Goal: Task Accomplishment & Management: Complete application form

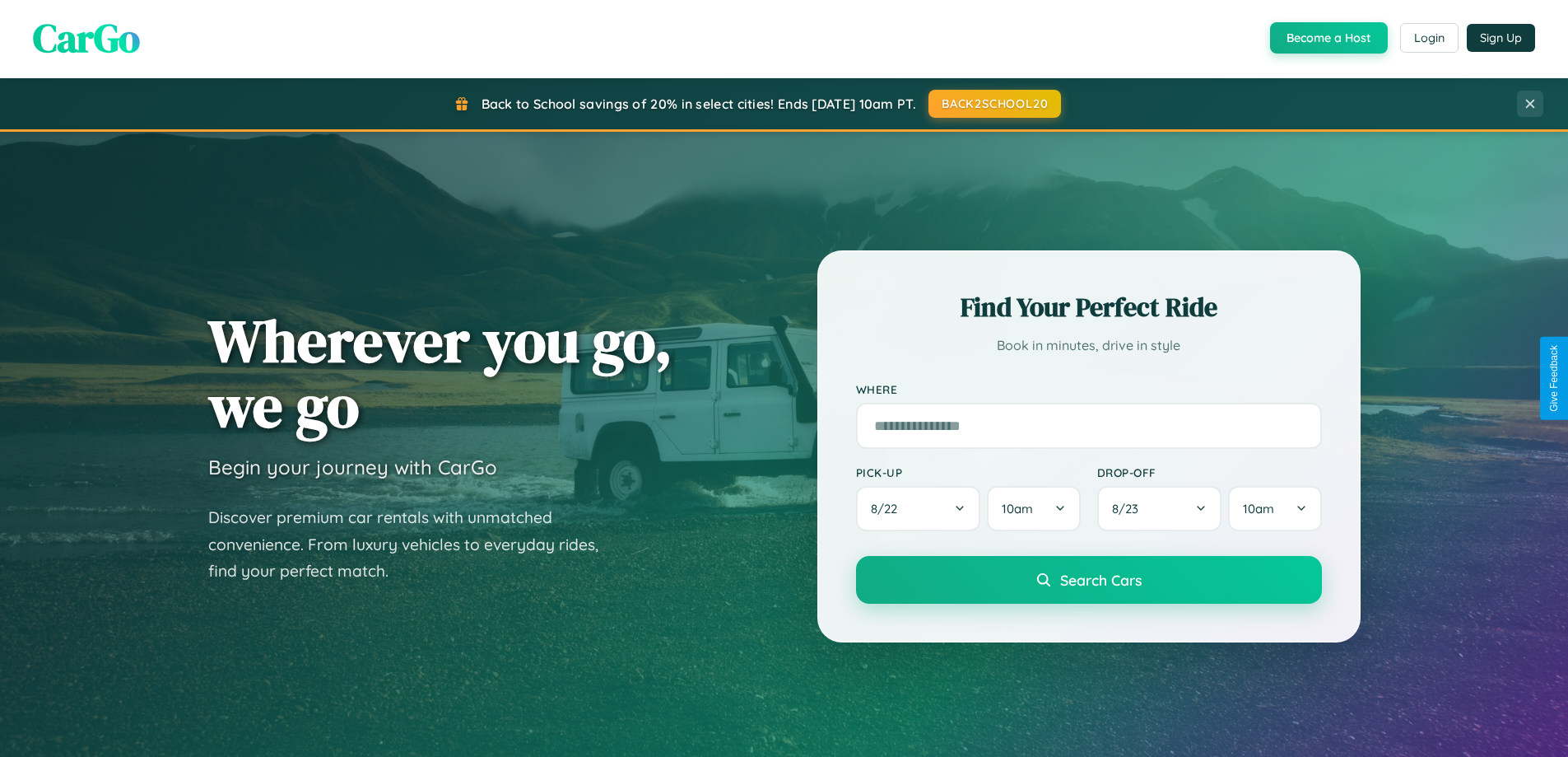
scroll to position [1132, 0]
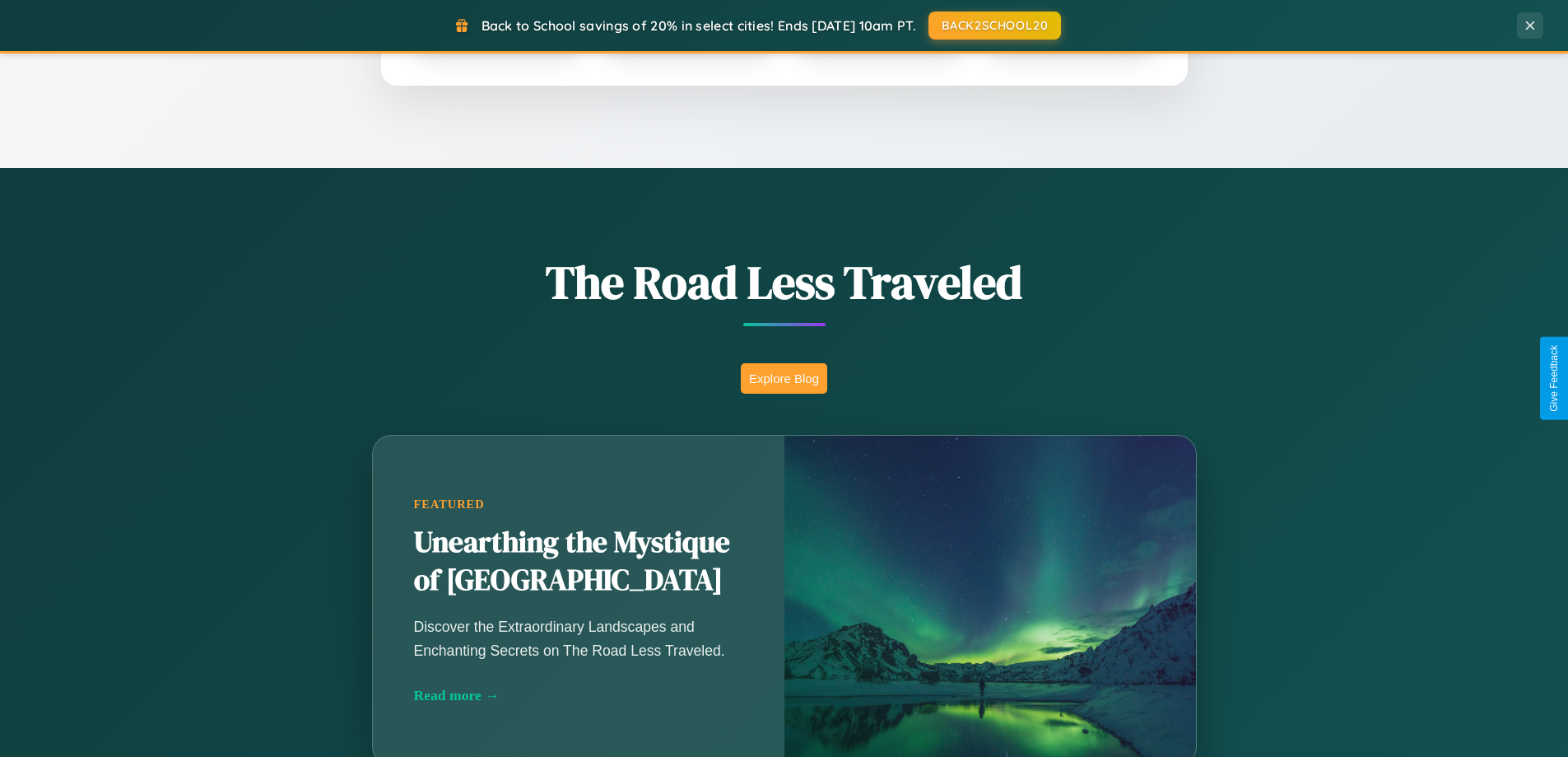
click at [783, 378] on button "Explore Blog" at bounding box center [783, 379] width 87 height 31
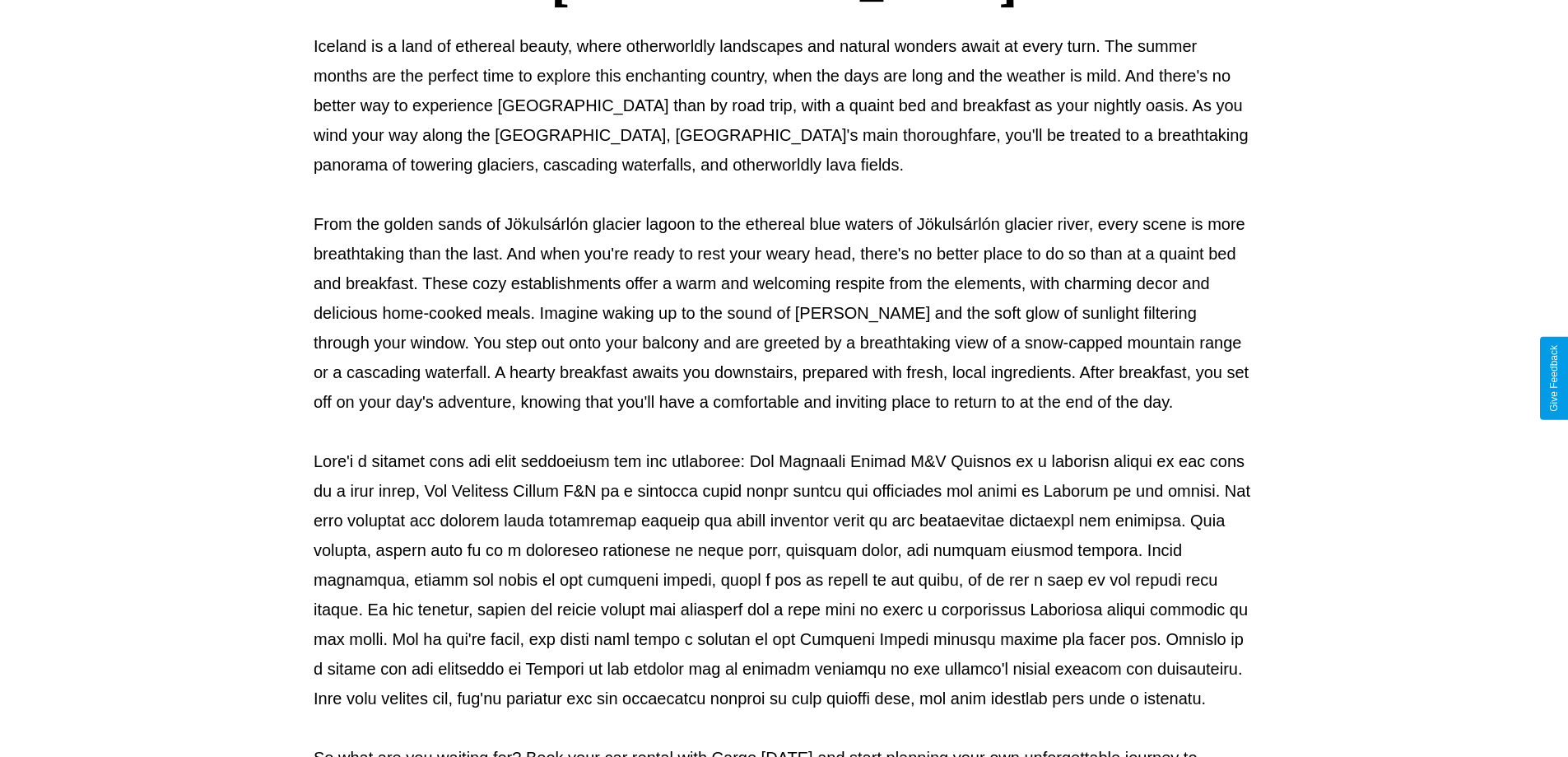
scroll to position [532, 0]
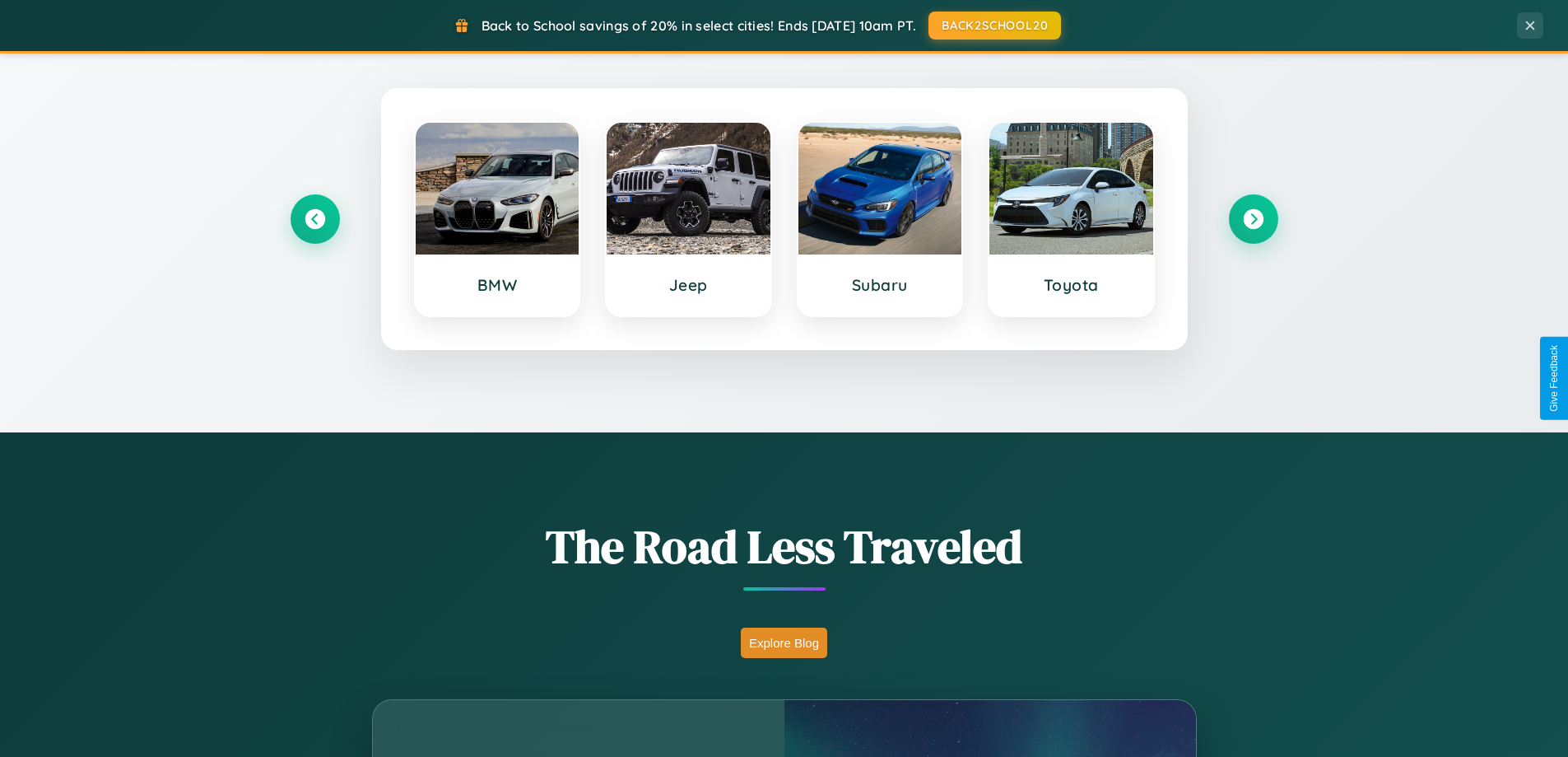
scroll to position [710, 0]
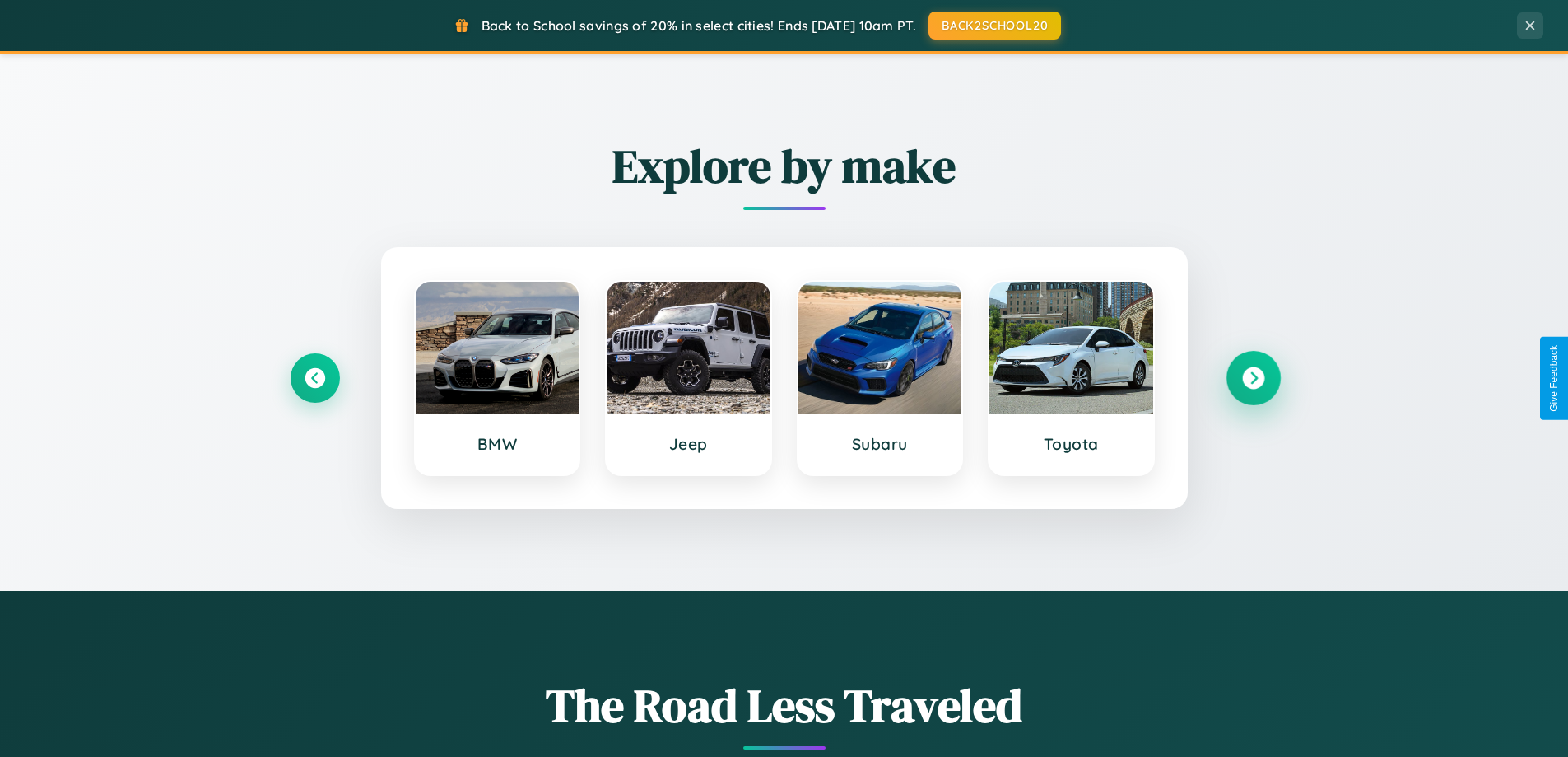
click at [1253, 378] on icon at bounding box center [1253, 378] width 22 height 22
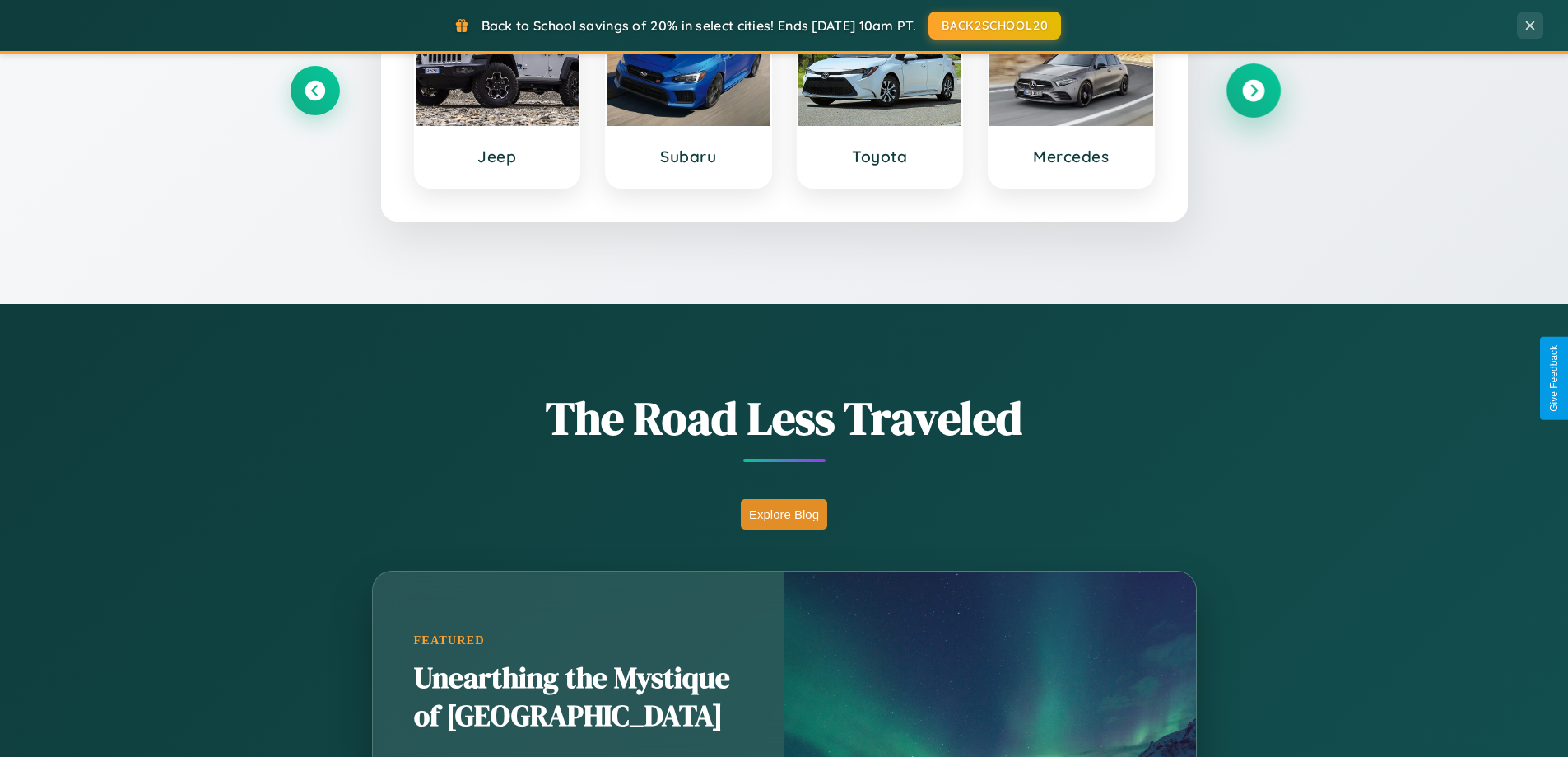
scroll to position [3169, 0]
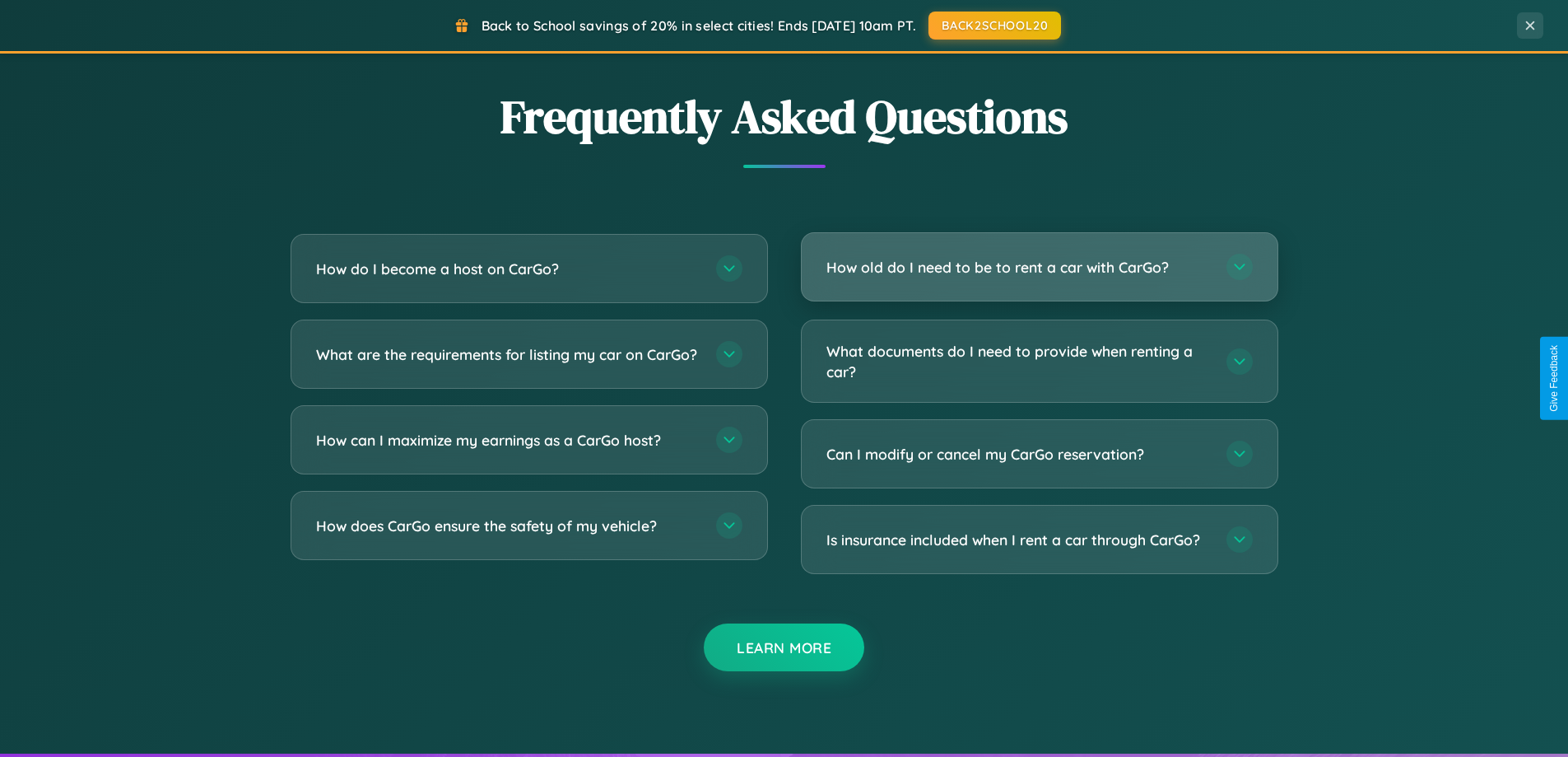
click at [1038, 267] on h3 "How old do I need to be to rent a car with CarGo?" at bounding box center [1018, 267] width 384 height 21
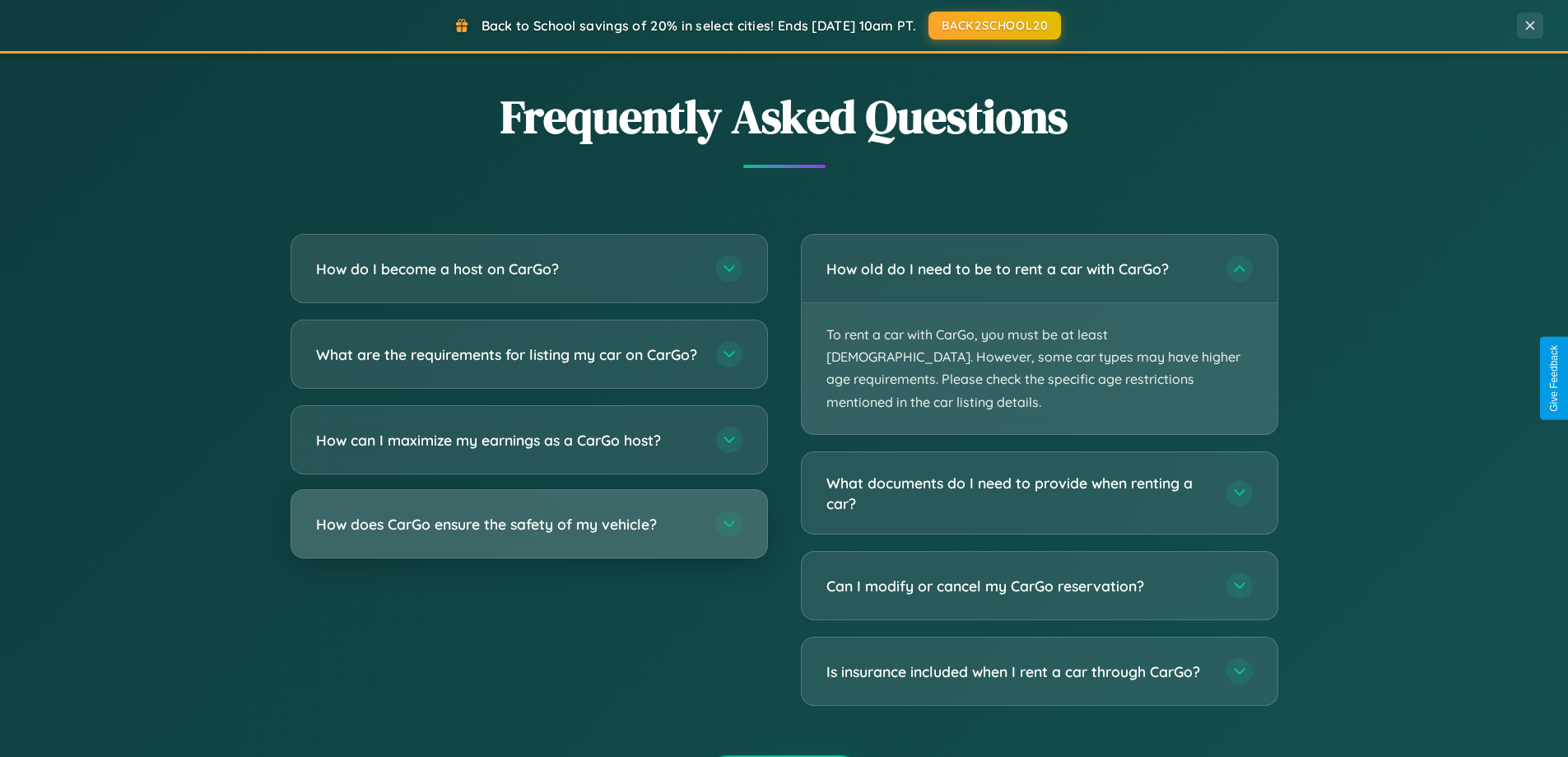
click at [529, 534] on h3 "How does CarGo ensure the safety of my vehicle?" at bounding box center [508, 524] width 384 height 21
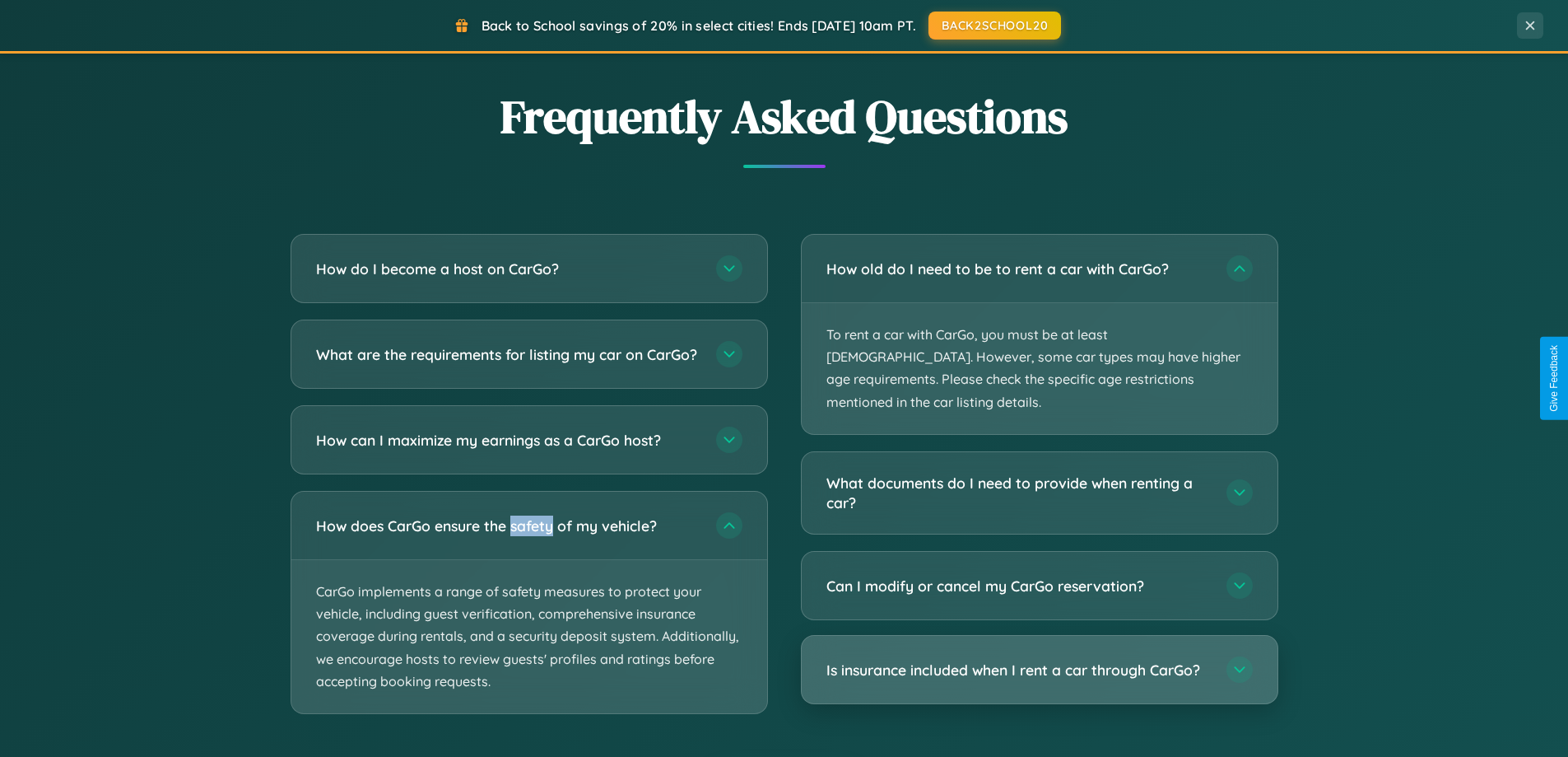
click at [1038, 659] on h3 "Is insurance included when I rent a car through CarGo?" at bounding box center [1018, 670] width 384 height 21
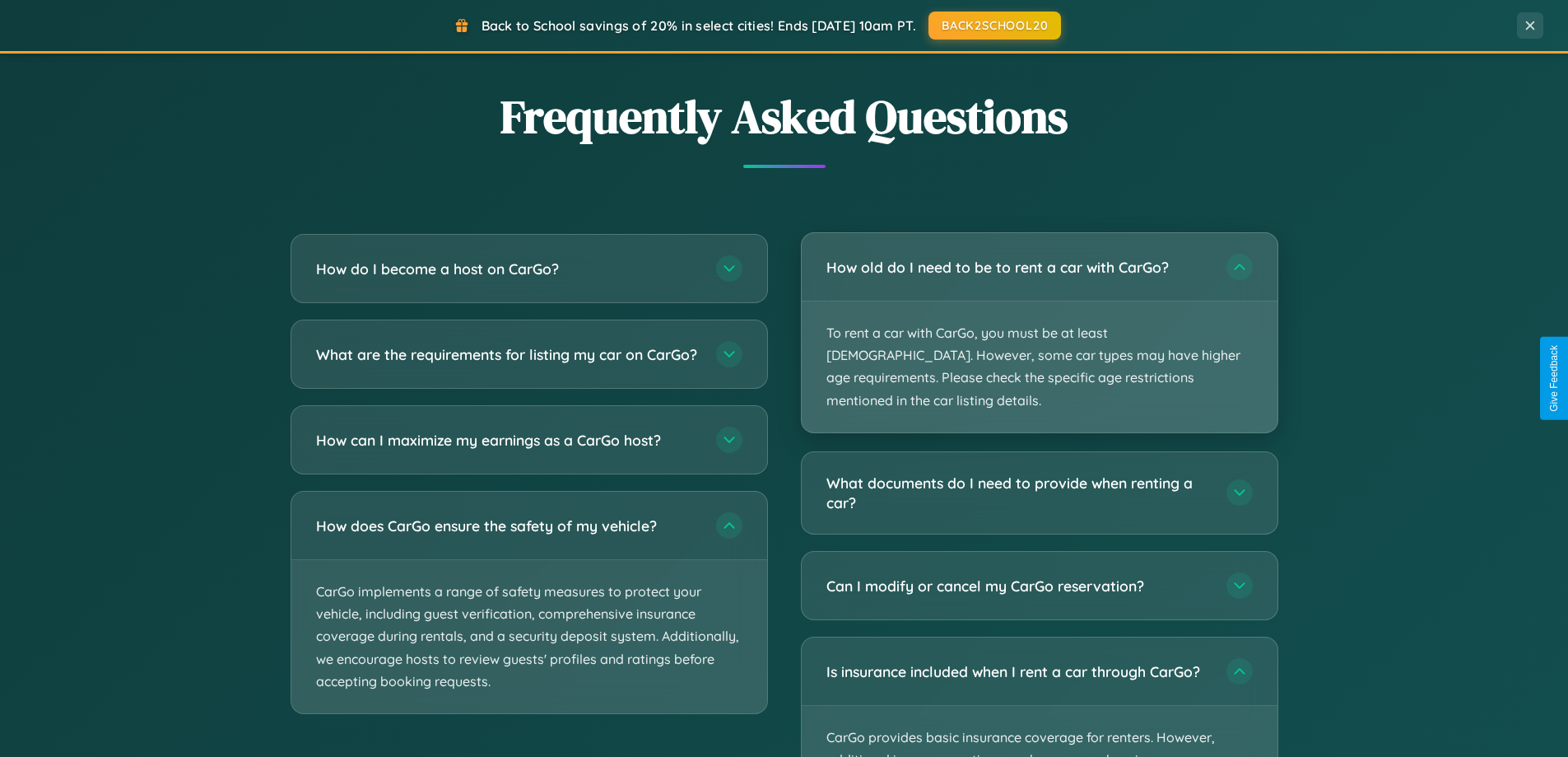
click at [1038, 322] on p "To rent a car with CarGo, you must be at least [DEMOGRAPHIC_DATA]. However, som…" at bounding box center [1038, 366] width 476 height 131
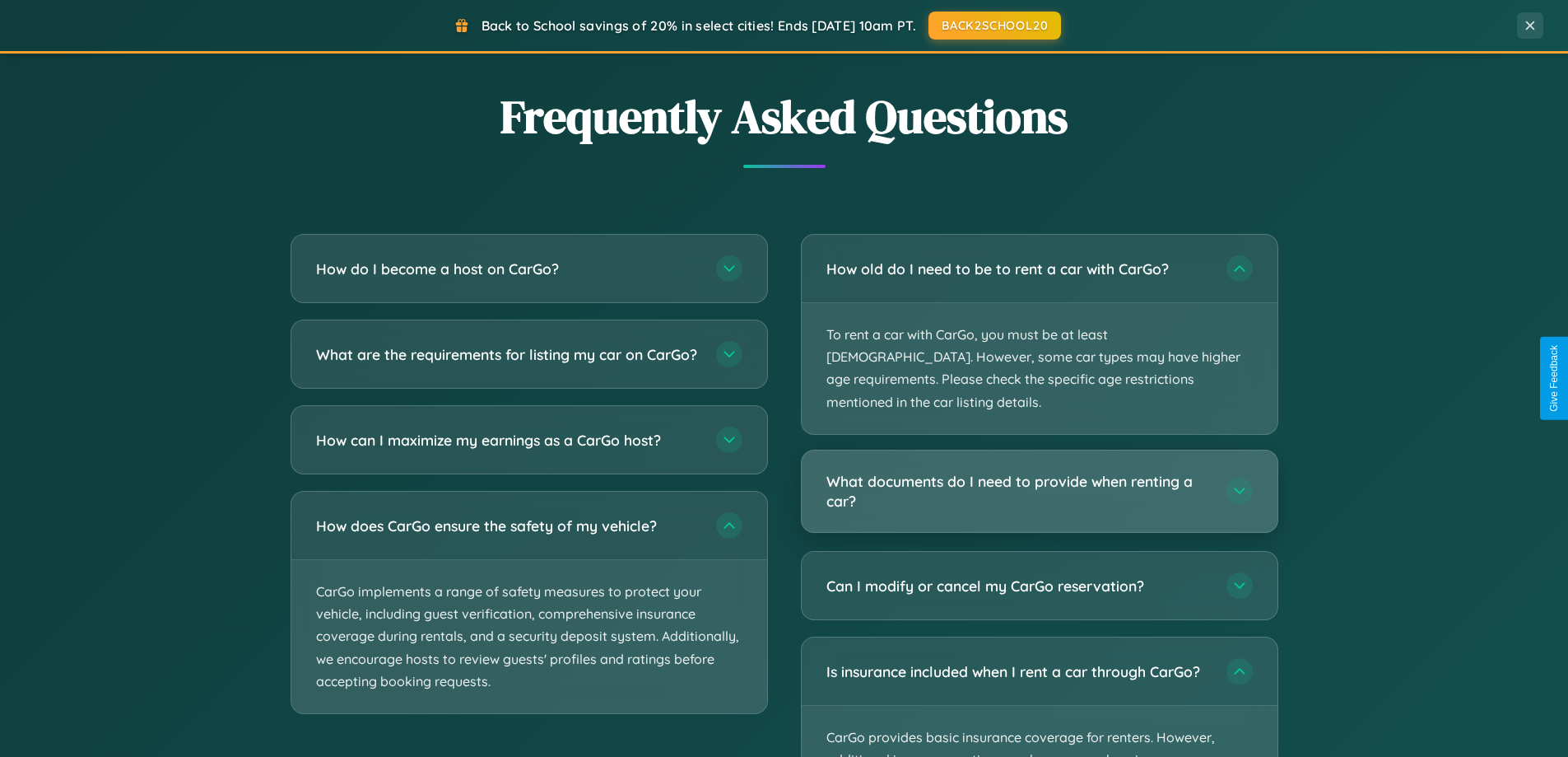
click at [1038, 471] on h3 "What documents do I need to provide when renting a car?" at bounding box center [1018, 490] width 384 height 40
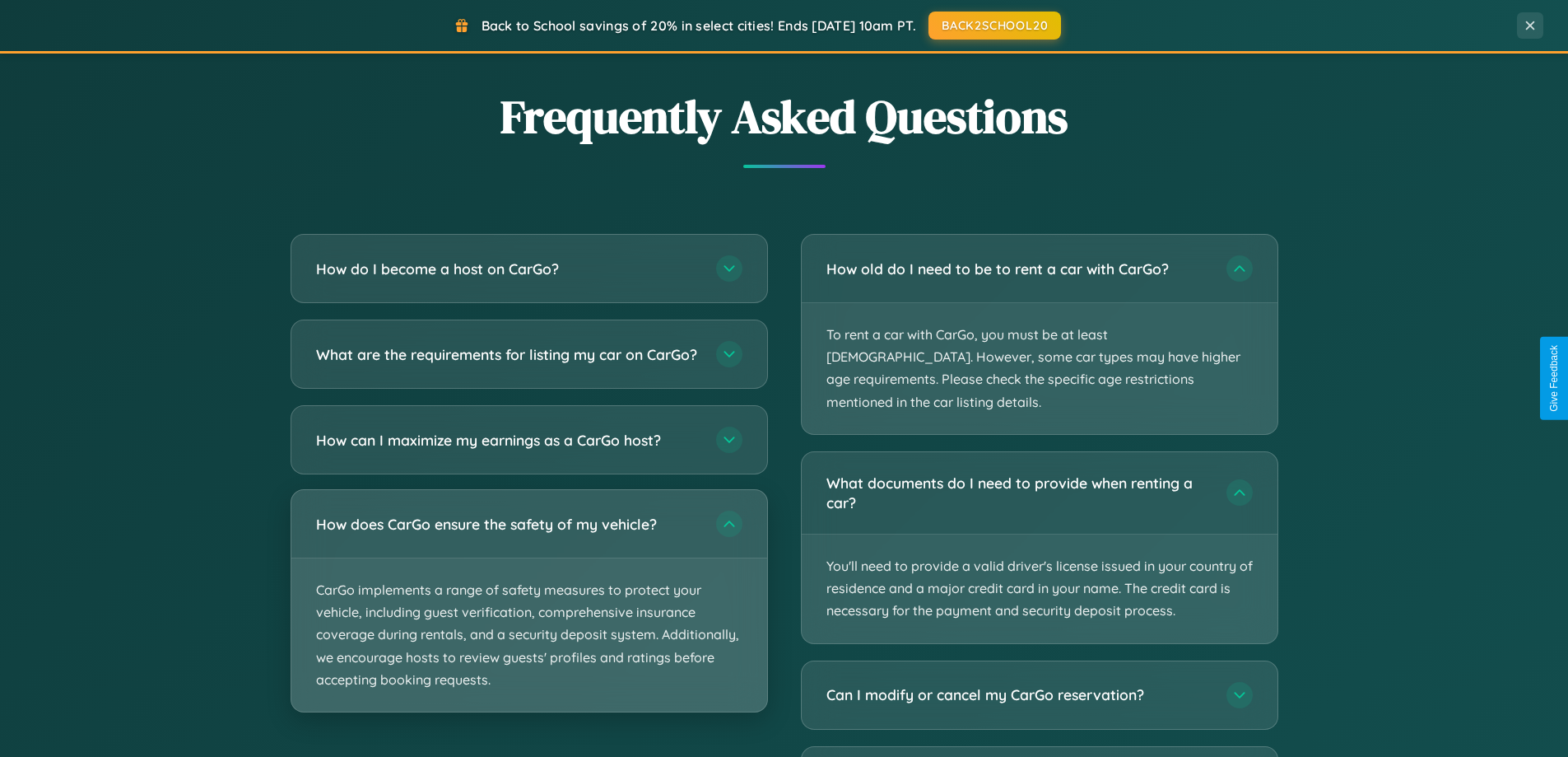
click at [529, 616] on p "CarGo implements a range of safety measures to protect your vehicle, including …" at bounding box center [529, 634] width 476 height 153
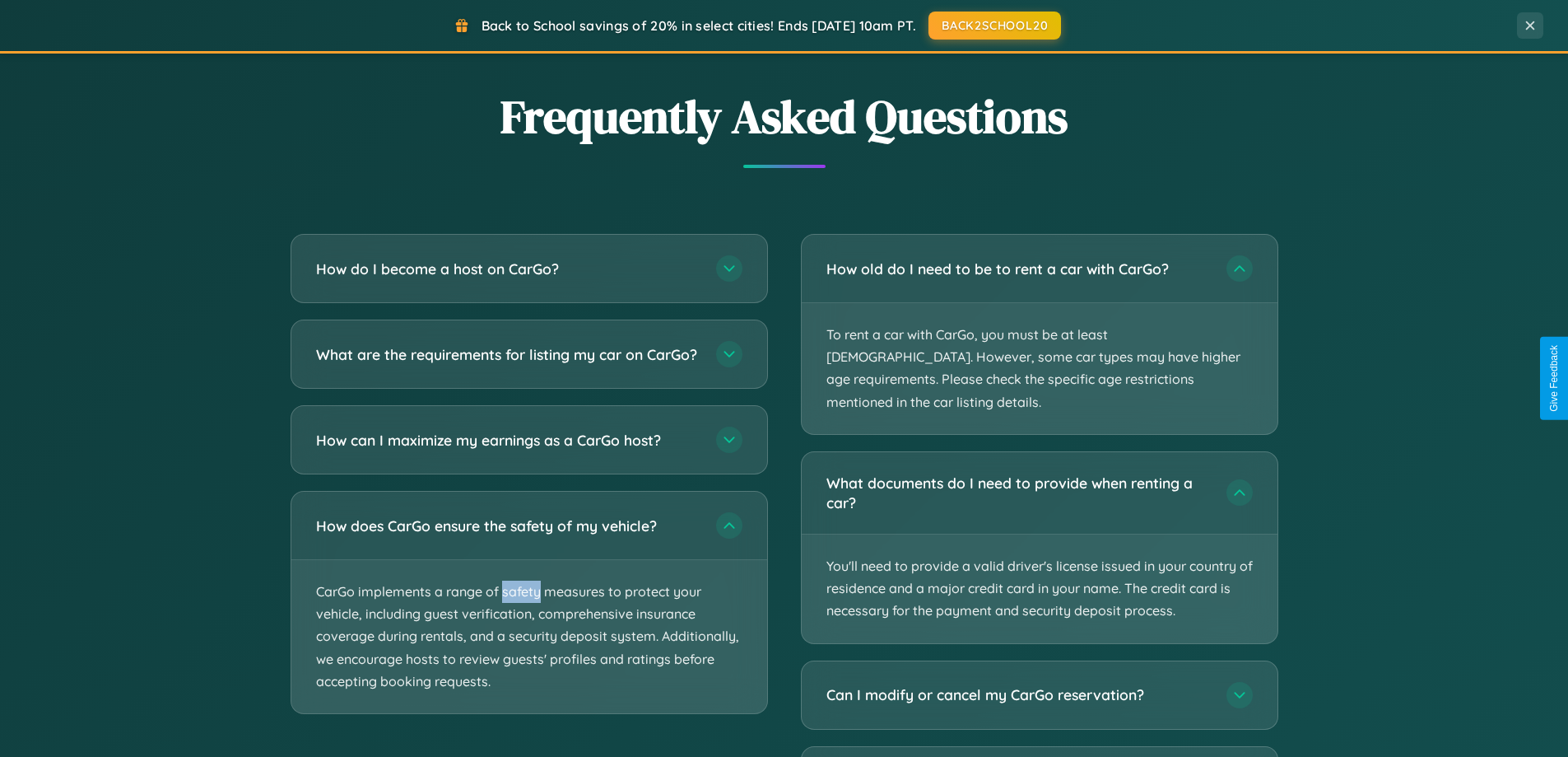
scroll to position [0, 0]
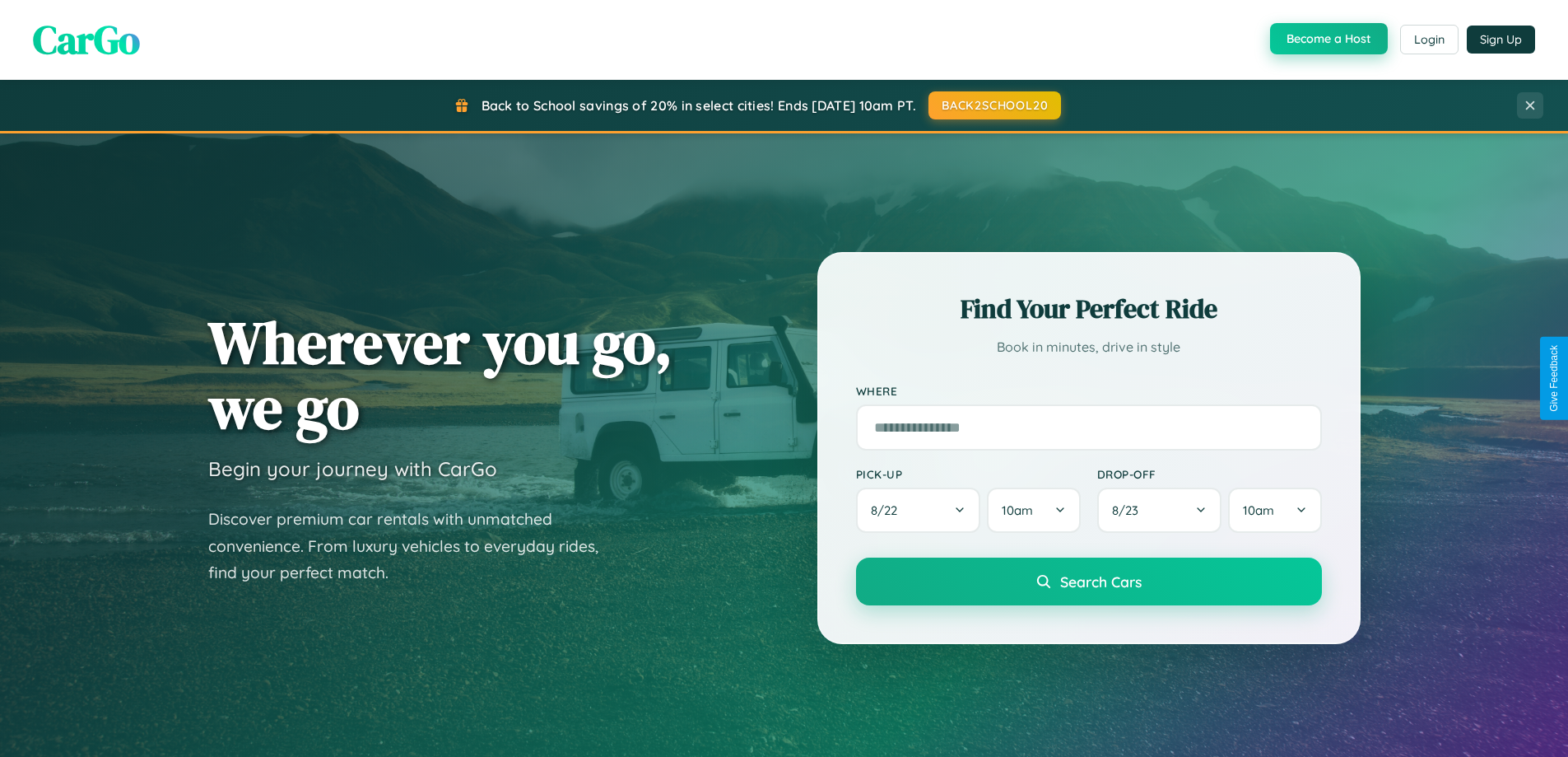
click at [1326, 39] on button "Become a Host" at bounding box center [1328, 39] width 117 height 31
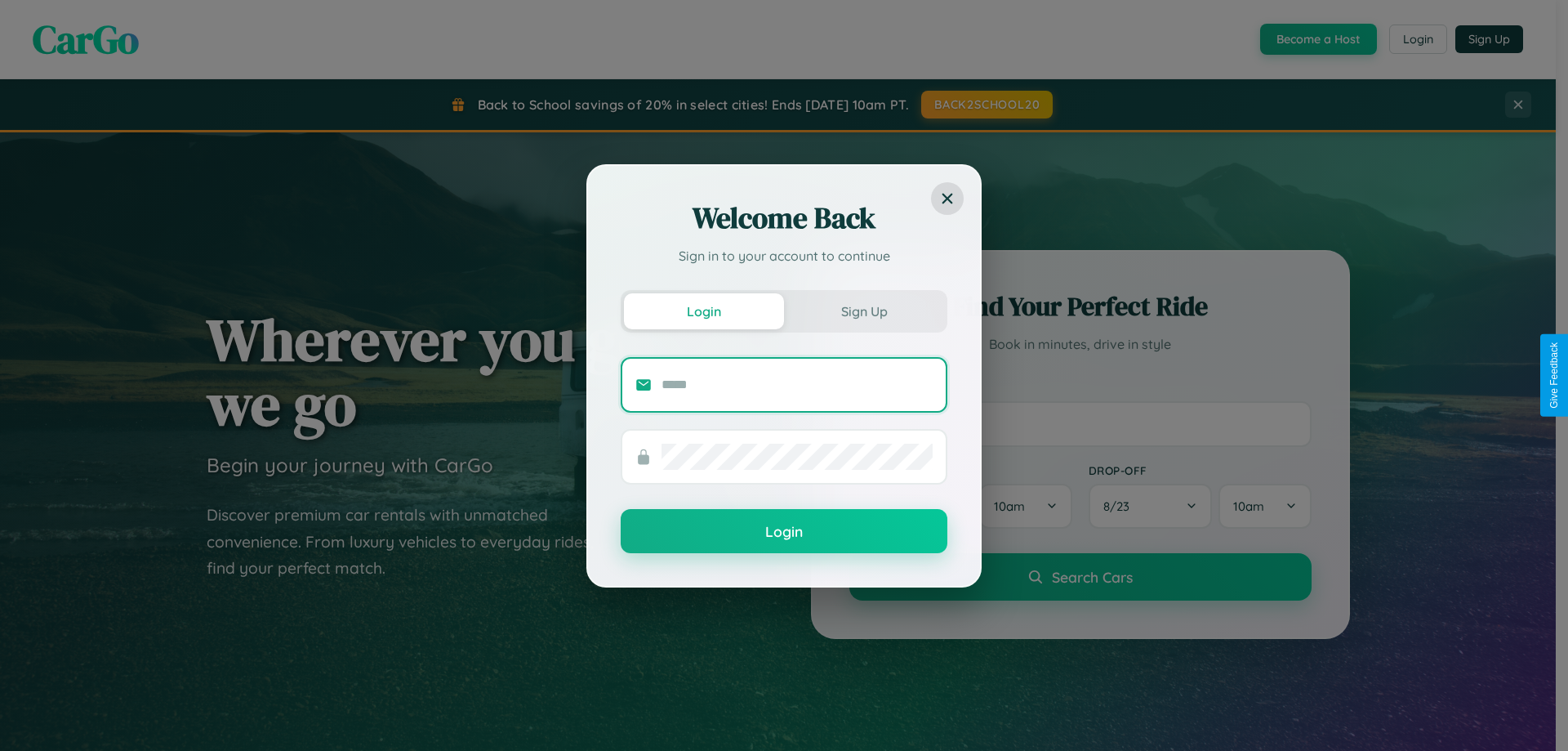
click at [797, 384] on input "text" at bounding box center [797, 384] width 271 height 26
type input "**********"
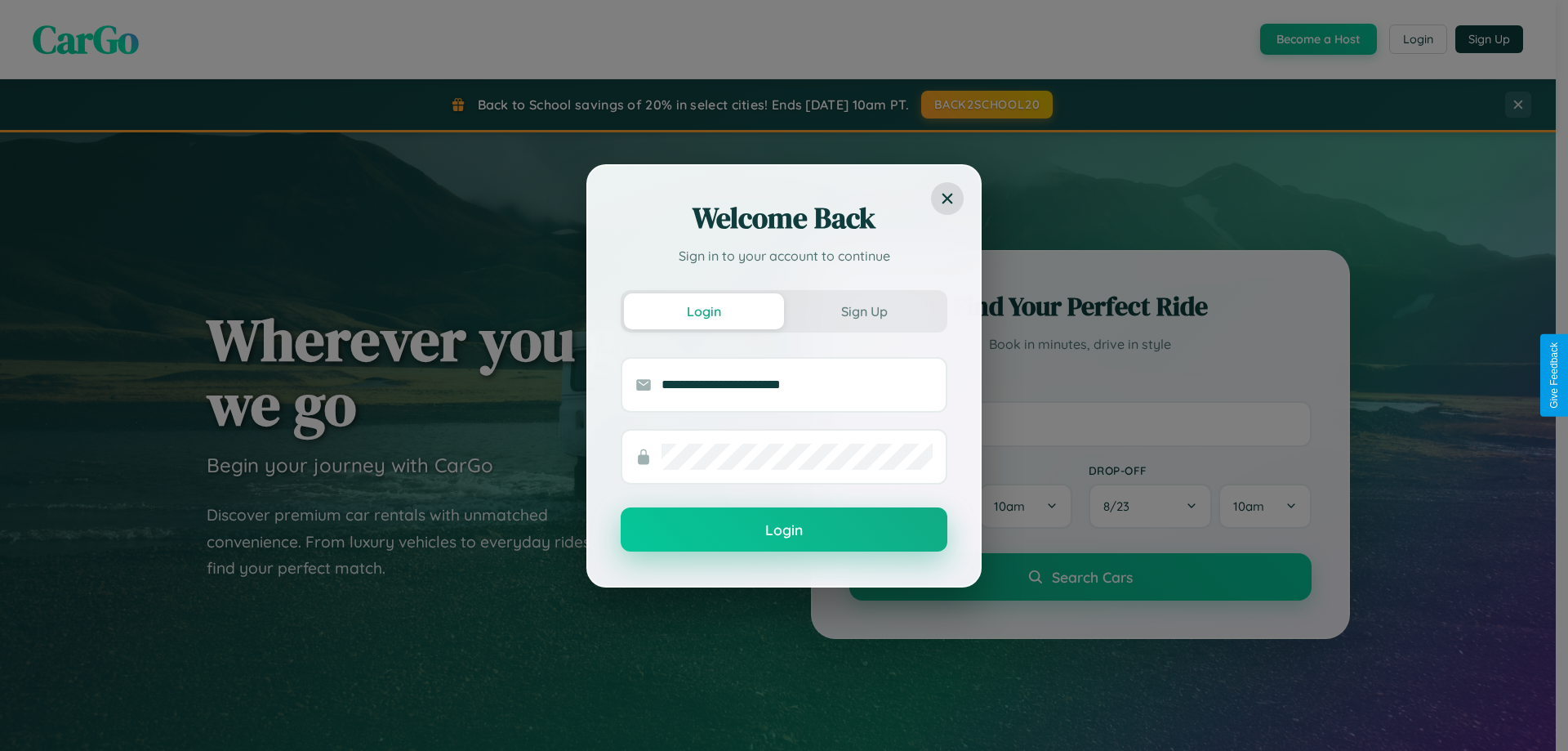
click at [784, 529] on button "Login" at bounding box center [784, 529] width 327 height 44
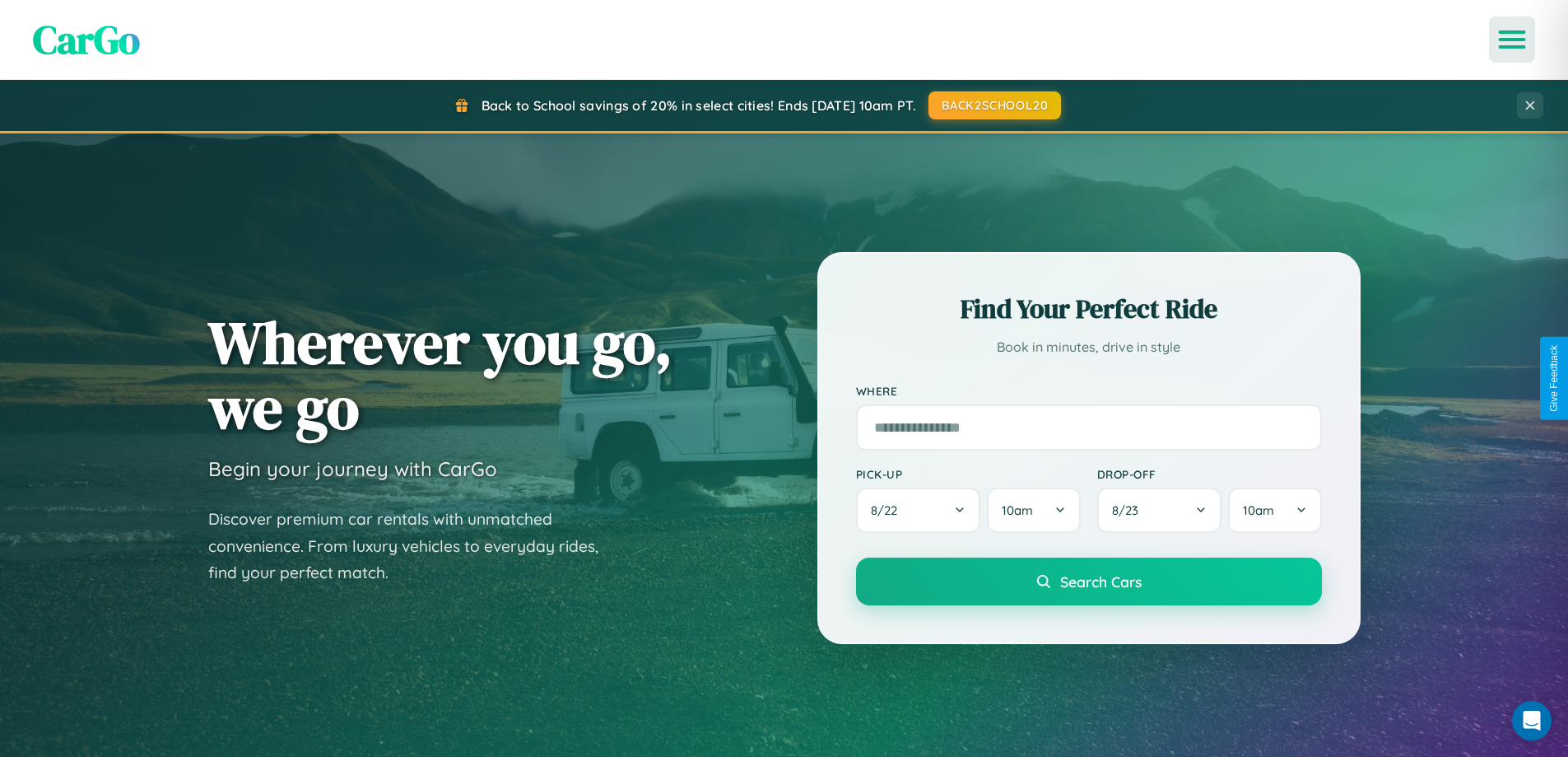
click at [1511, 39] on icon "Open menu" at bounding box center [1512, 39] width 24 height 15
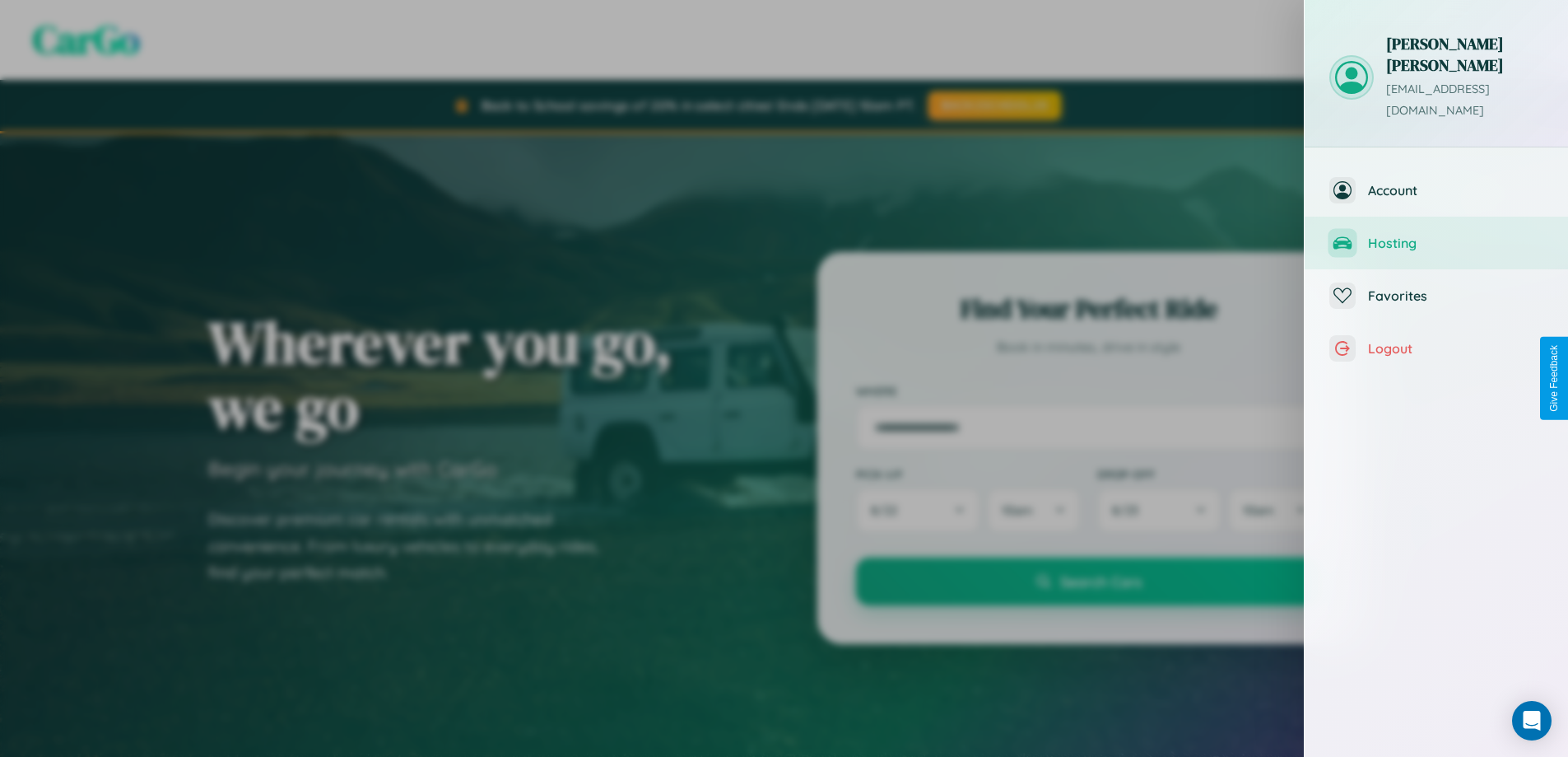
click at [1436, 235] on span "Hosting" at bounding box center [1455, 243] width 176 height 16
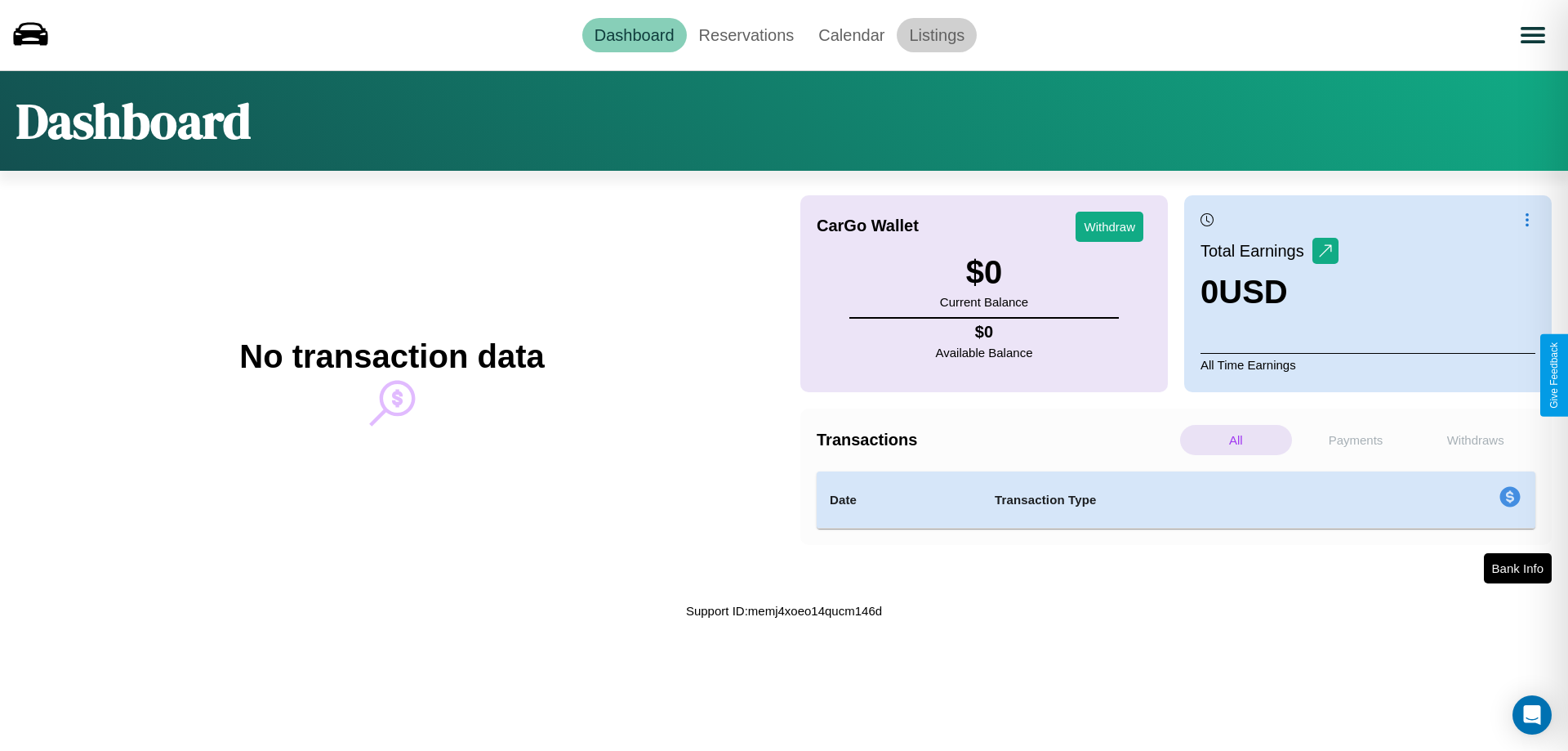
click at [937, 34] on link "Listings" at bounding box center [936, 35] width 80 height 34
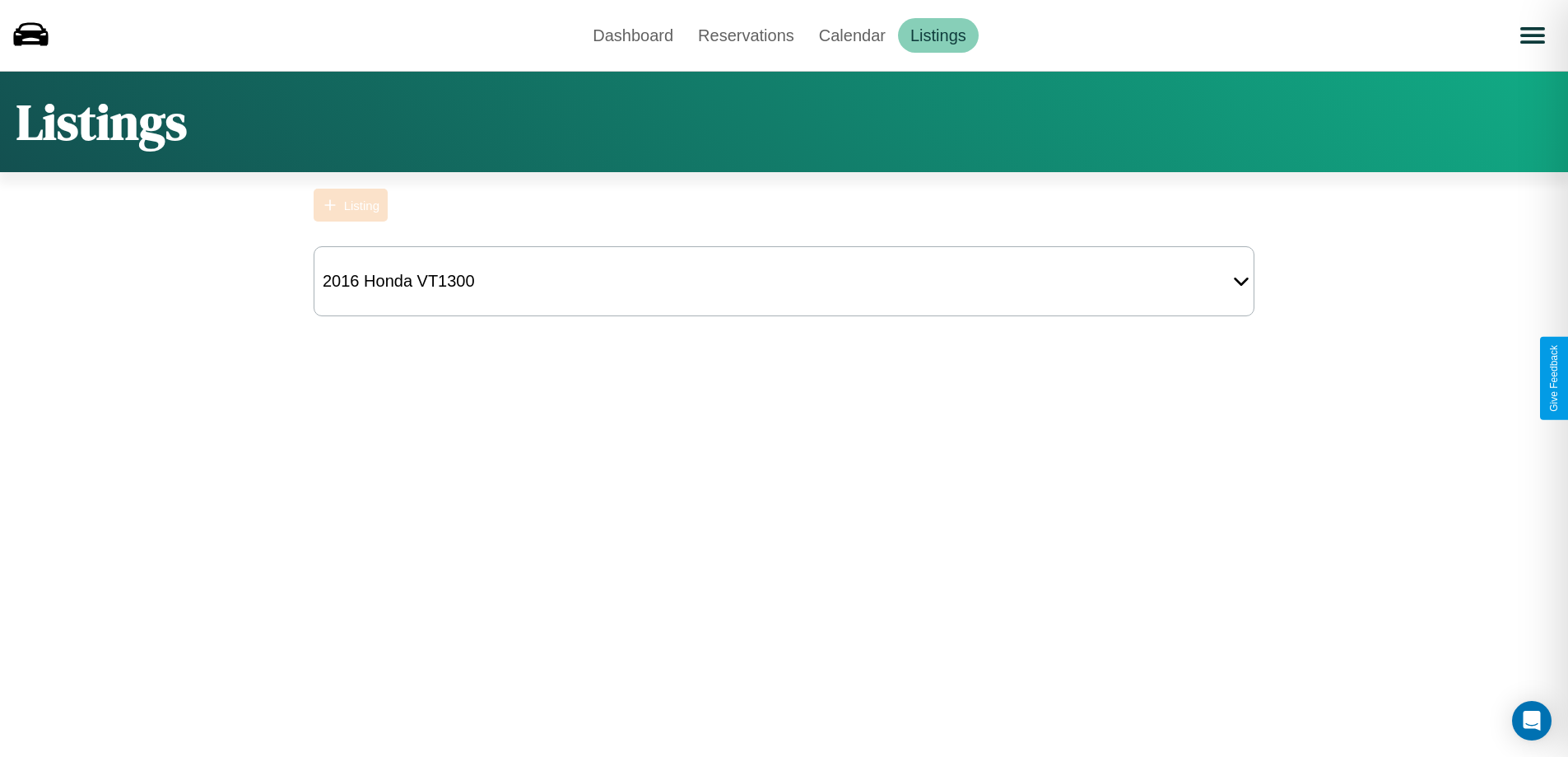
click at [350, 205] on div "Listing" at bounding box center [361, 205] width 35 height 14
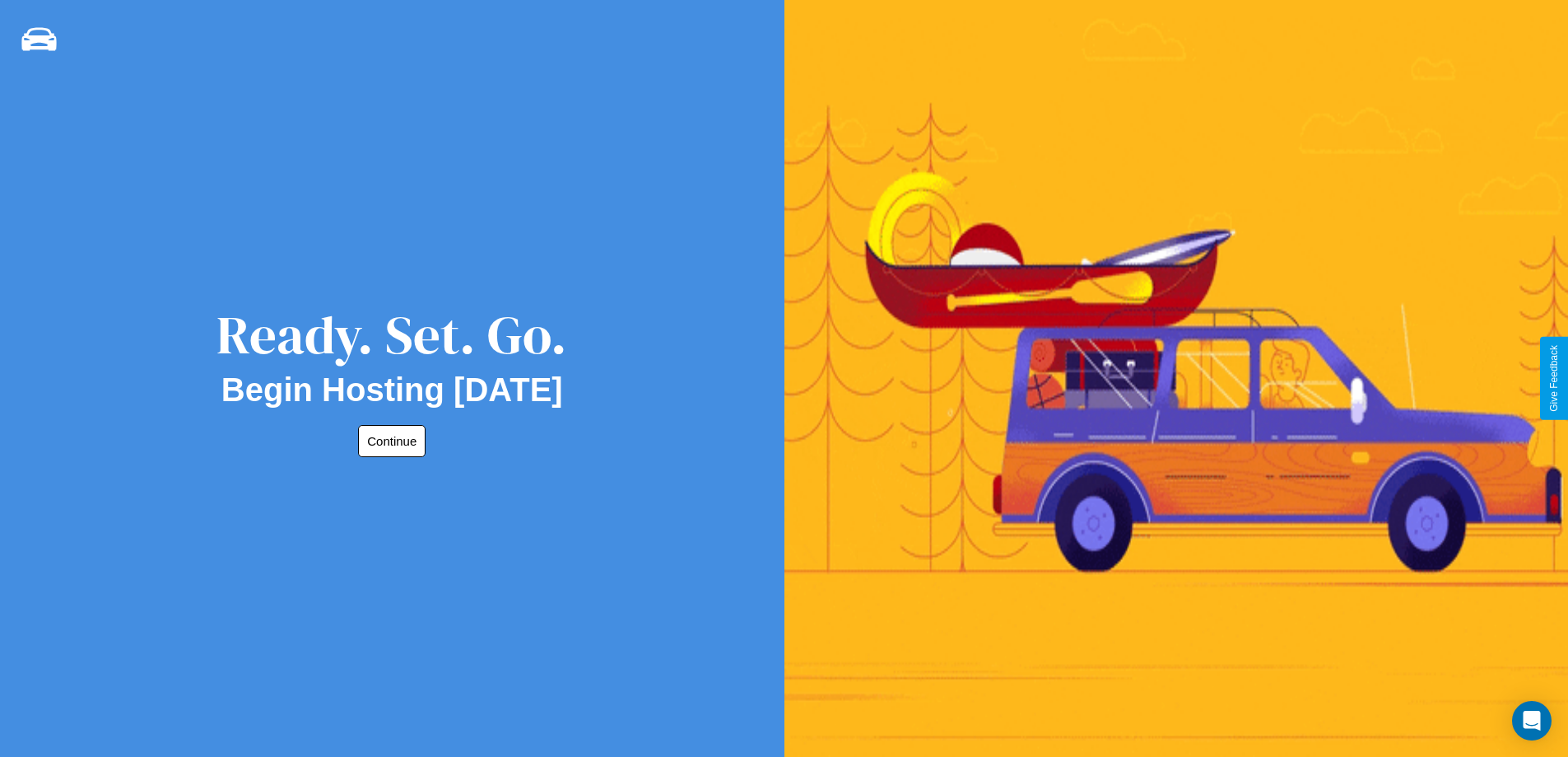
click at [388, 441] on button "Continue" at bounding box center [392, 441] width 68 height 32
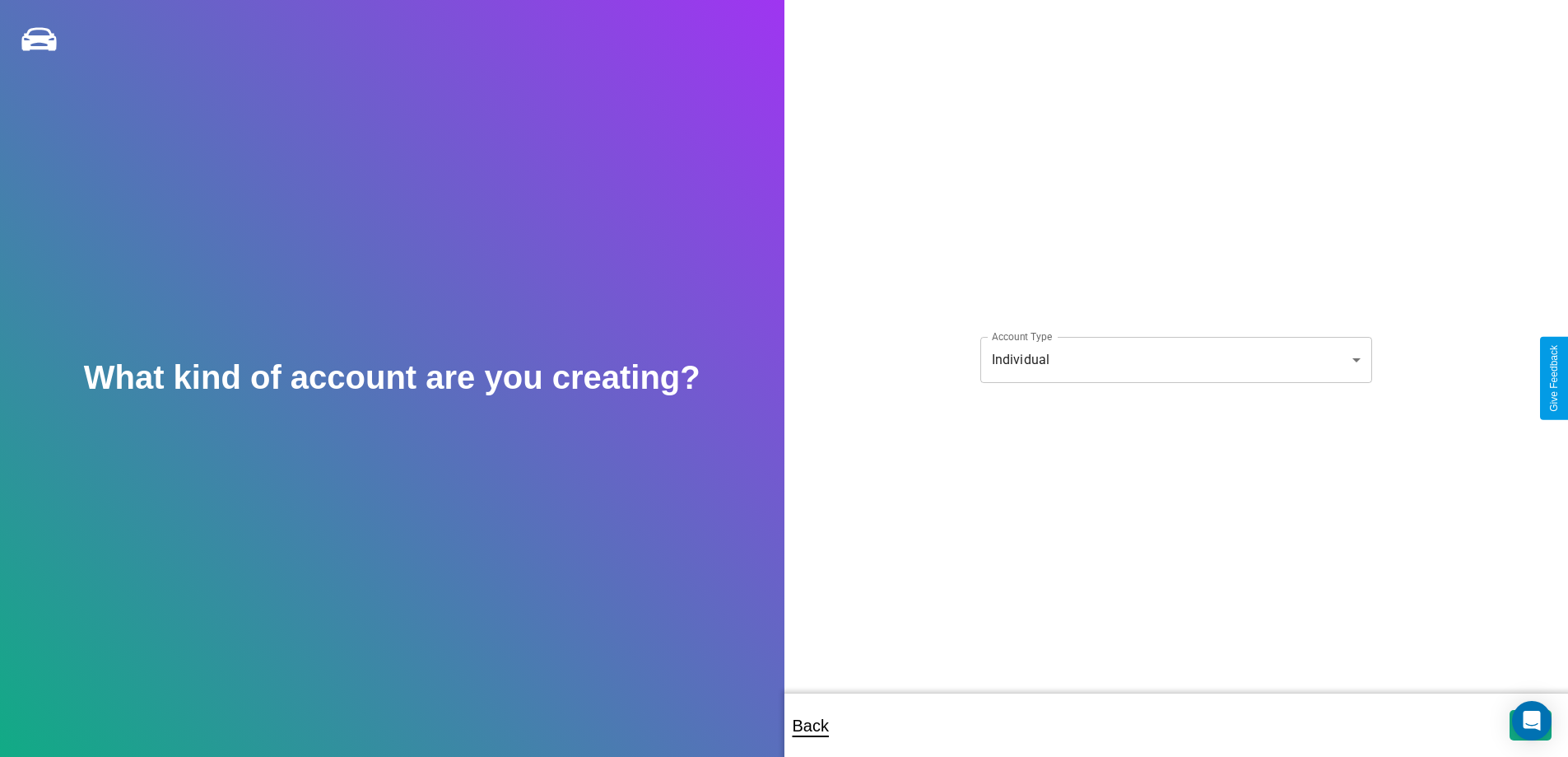
click at [1175, 359] on body "**********" at bounding box center [784, 389] width 1568 height 779
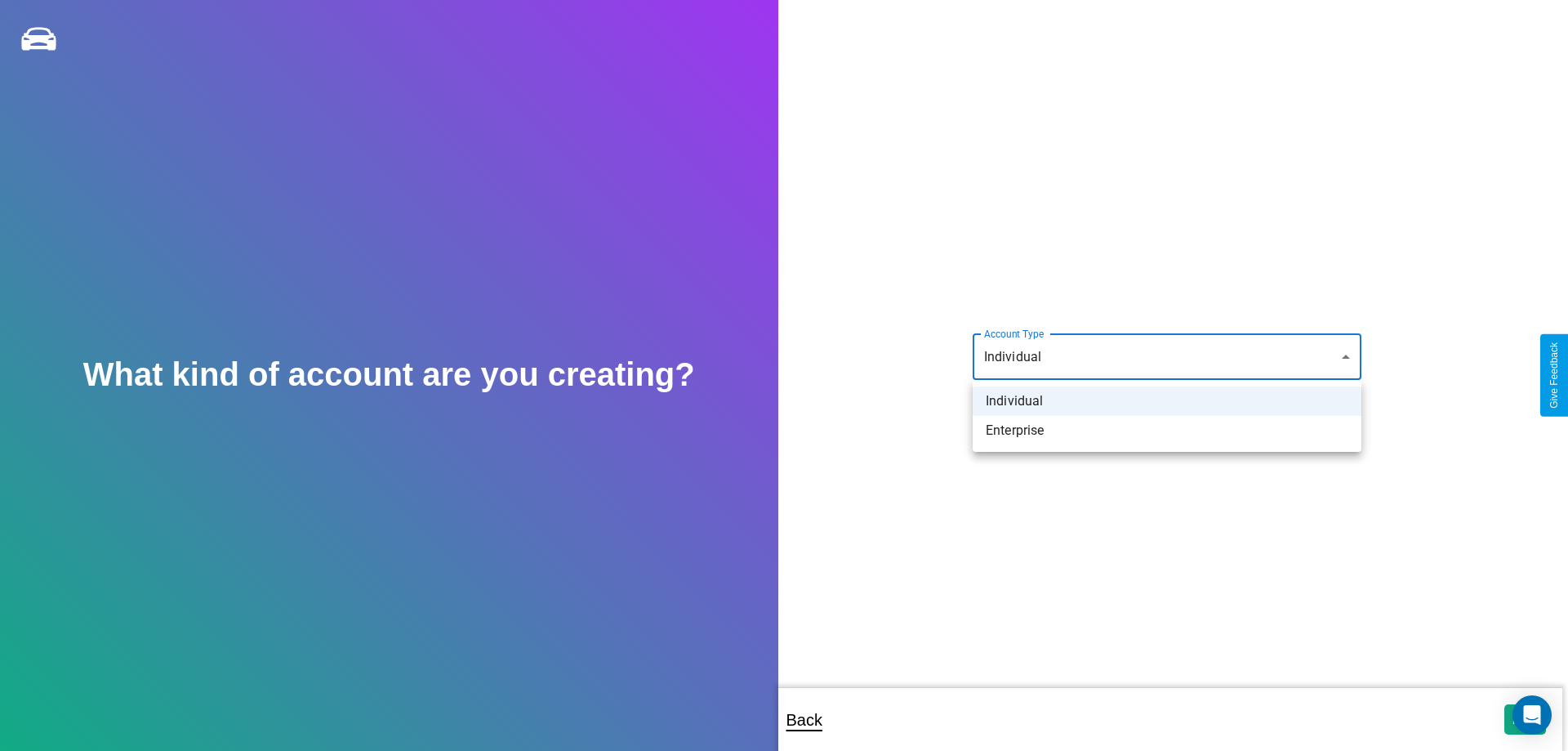
click at [1167, 401] on li "Individual" at bounding box center [1167, 401] width 389 height 30
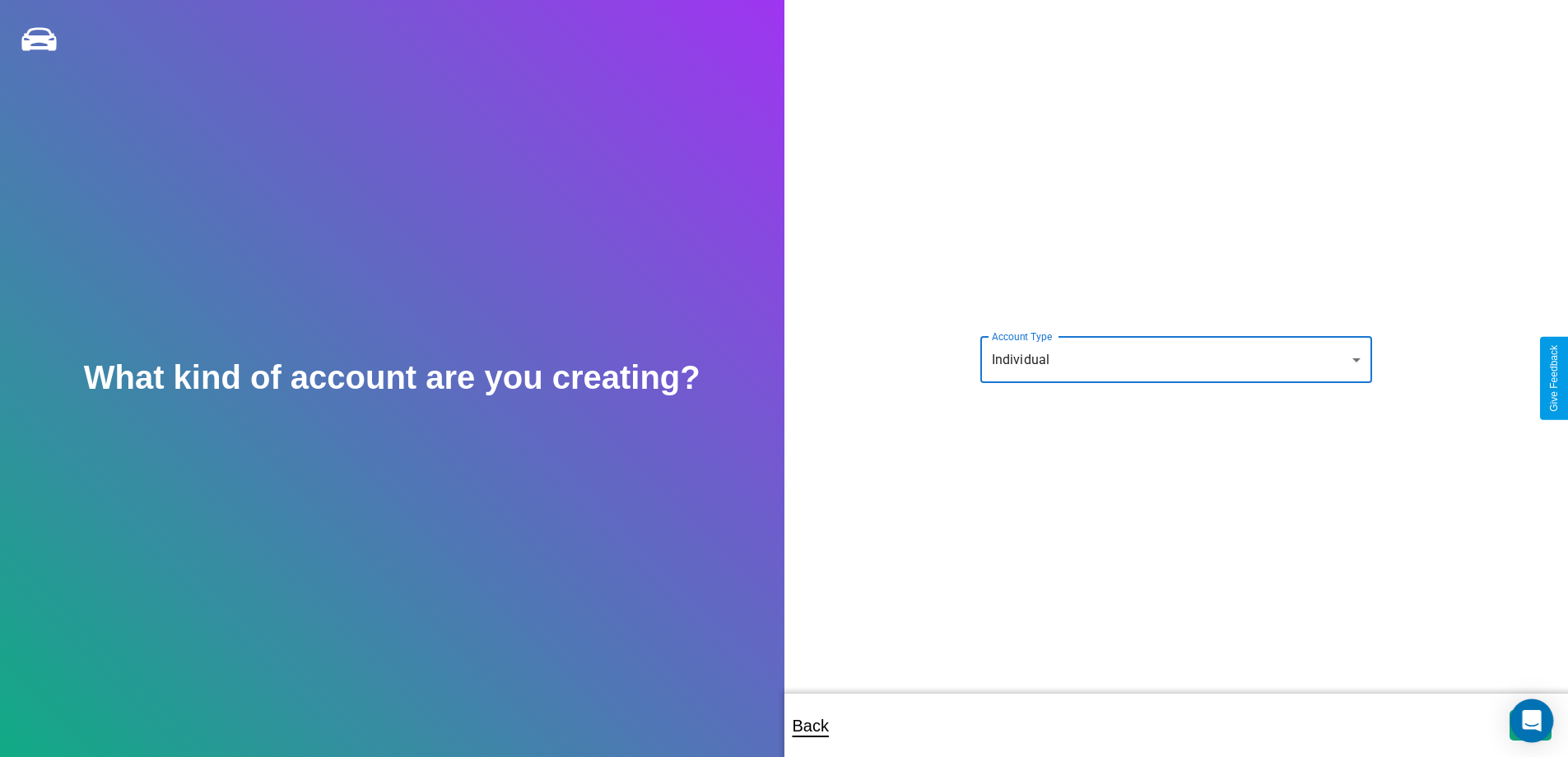
click at [1529, 724] on icon "Open Intercom Messenger" at bounding box center [1531, 720] width 19 height 21
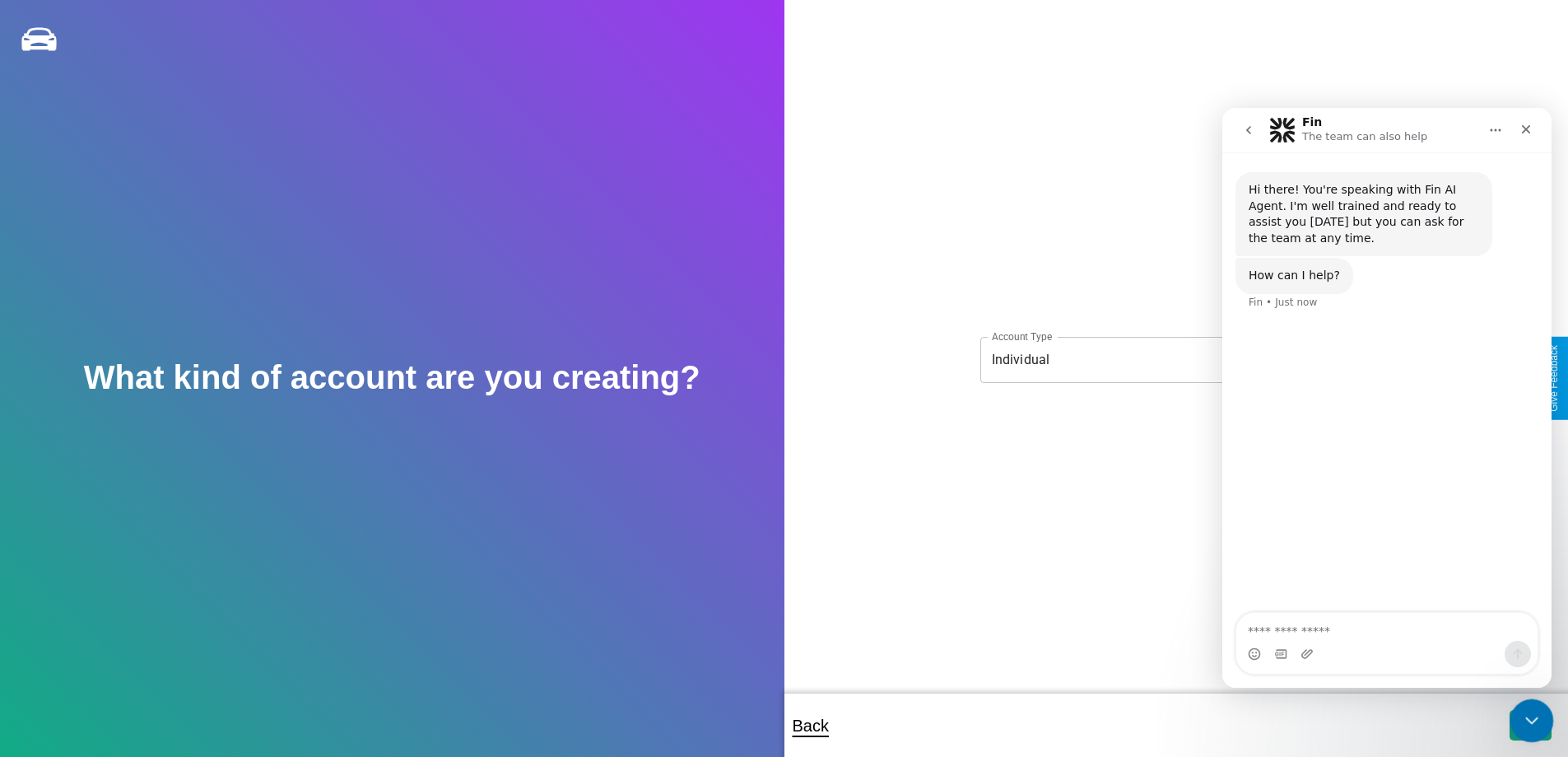
click at [1527, 721] on icon "Close Intercom Messenger" at bounding box center [1529, 718] width 20 height 20
